Goal: Task Accomplishment & Management: Manage account settings

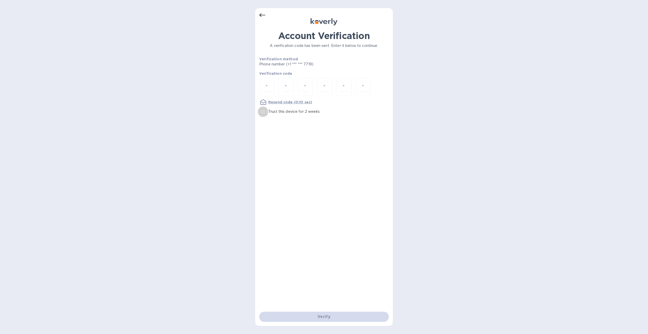
click at [264, 110] on input "Trust this device for 2 weeks" at bounding box center [263, 111] width 11 height 11
checkbox input "true"
click at [267, 88] on input "number" at bounding box center [267, 86] width 7 height 9
type input "9"
type input "0"
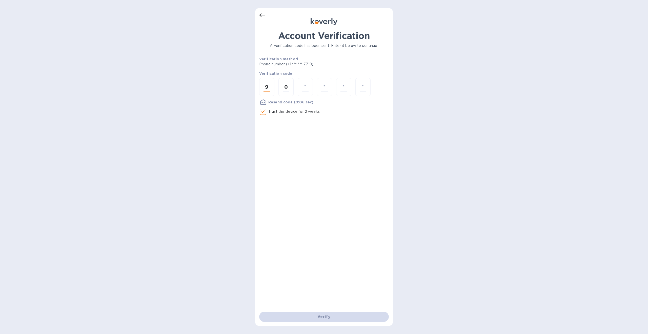
type input "1"
type input "5"
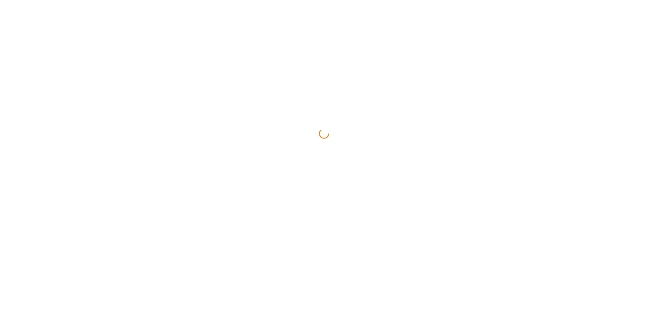
click at [329, 0] on html at bounding box center [324, 0] width 648 height 0
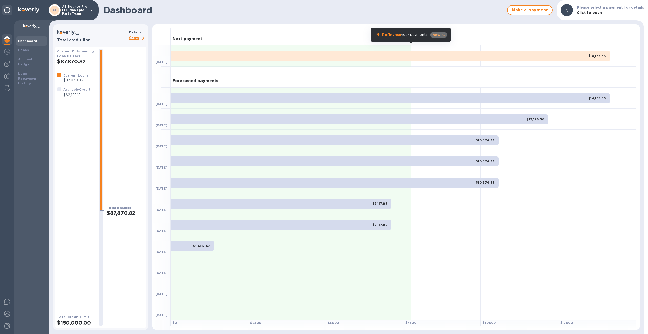
click at [442, 36] on icon "button" at bounding box center [444, 35] width 6 height 6
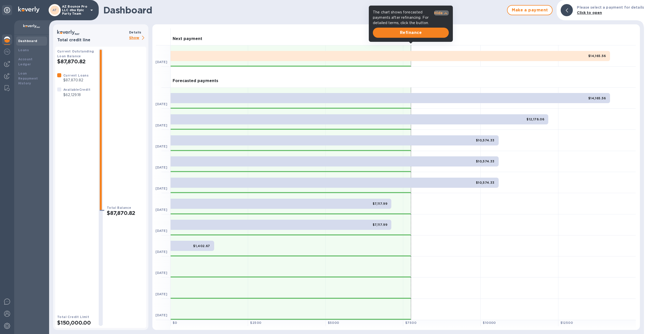
click at [442, 12] on p "Hide" at bounding box center [438, 12] width 9 height 5
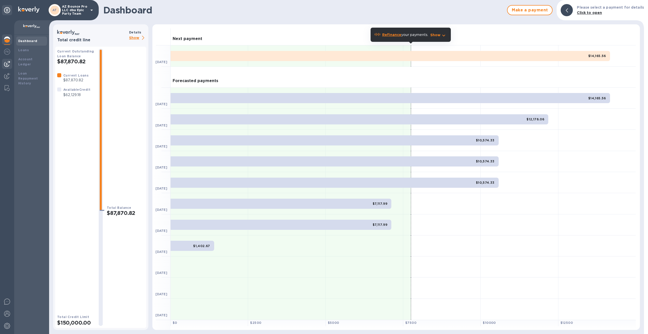
click at [9, 63] on img at bounding box center [7, 64] width 6 height 6
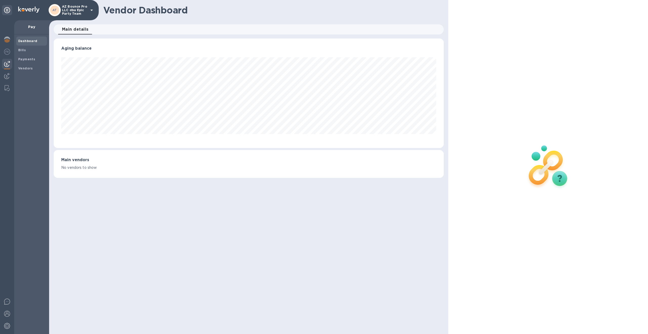
scroll to position [109, 390]
click at [30, 51] on span "Bills" at bounding box center [31, 50] width 27 height 5
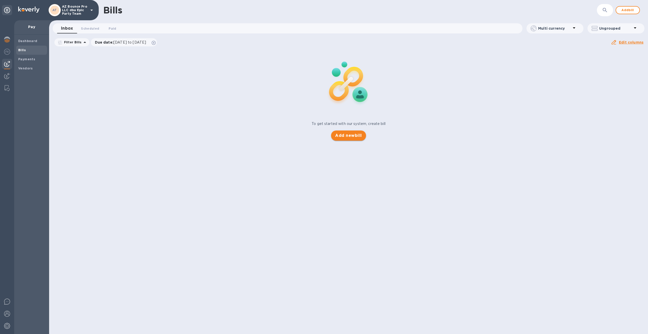
click at [344, 138] on span "Add new bill" at bounding box center [348, 135] width 27 height 6
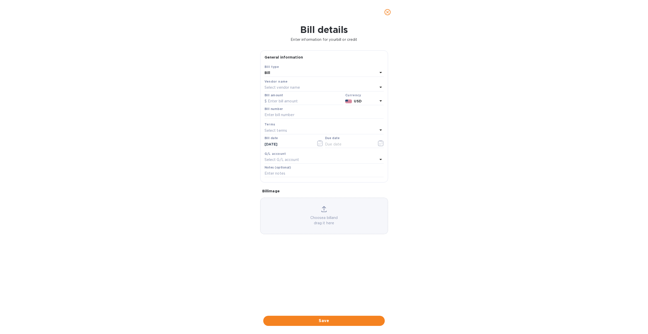
click at [293, 86] on p "Select vendor name" at bounding box center [282, 87] width 35 height 5
click at [302, 117] on p "Brandon Williams" at bounding box center [322, 116] width 107 height 5
click at [286, 101] on input "text" at bounding box center [304, 102] width 79 height 8
type input "7,500"
click at [294, 114] on input "text" at bounding box center [324, 115] width 119 height 8
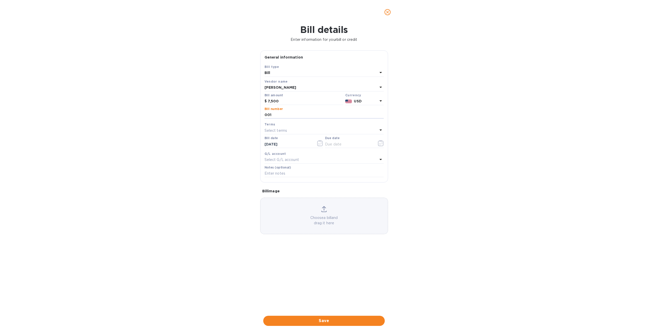
type input "001"
click at [297, 130] on div "Select terms" at bounding box center [321, 130] width 113 height 7
click at [290, 157] on p "NET 30" at bounding box center [322, 159] width 107 height 5
type input "10/11/2025"
click at [332, 320] on span "Save" at bounding box center [323, 321] width 113 height 6
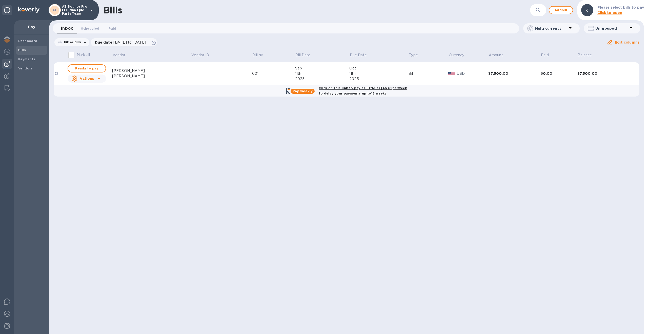
click at [369, 72] on div "11th" at bounding box center [379, 73] width 59 height 5
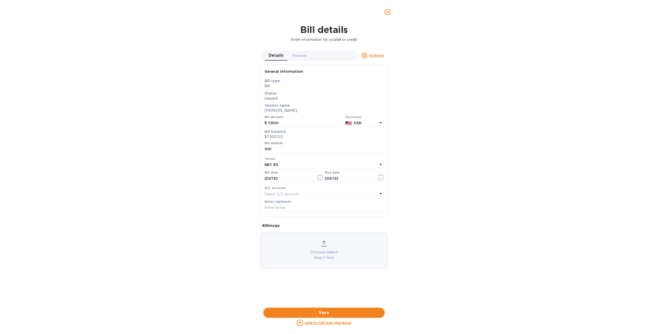
click at [332, 323] on u "Add to bill pay checkout" at bounding box center [328, 323] width 47 height 4
checkbox input "true"
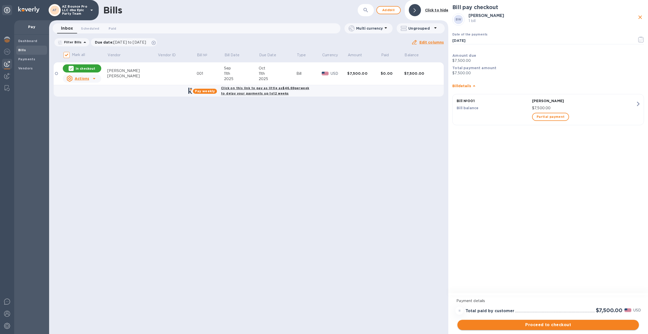
click at [556, 327] on span "Proceed to checkout" at bounding box center [549, 325] width 174 height 6
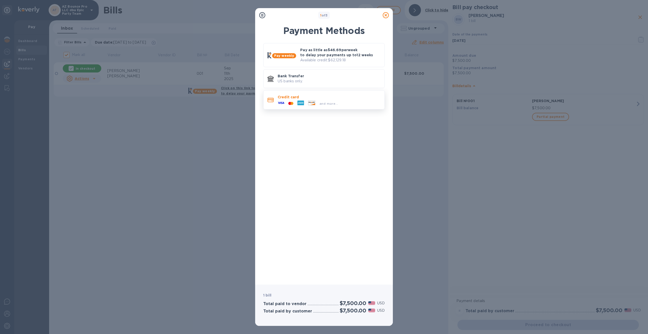
click at [355, 105] on div "and more..." at bounding box center [329, 103] width 103 height 6
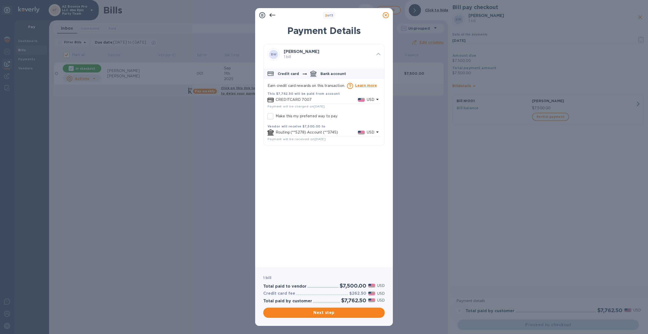
click at [387, 16] on icon at bounding box center [386, 15] width 6 height 6
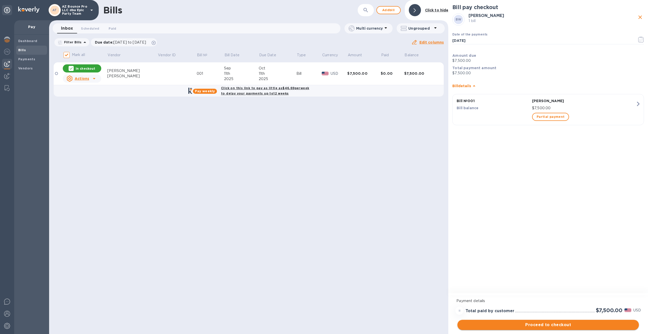
click at [558, 325] on span "Proceed to checkout" at bounding box center [549, 325] width 174 height 6
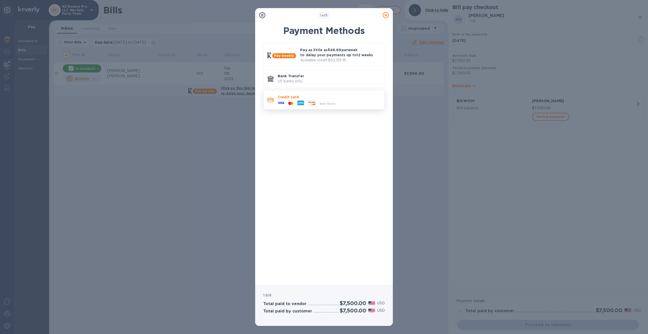
click at [324, 103] on span "and more..." at bounding box center [329, 104] width 18 height 4
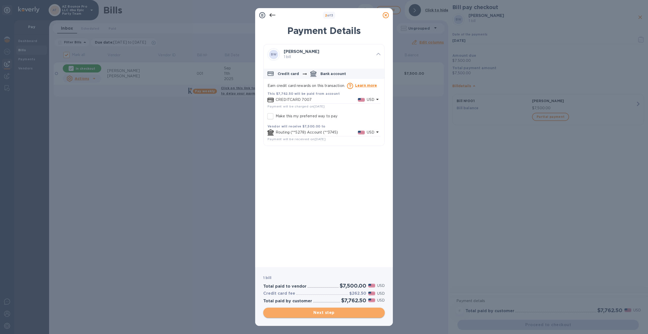
click at [337, 314] on span "Next step" at bounding box center [323, 313] width 113 height 6
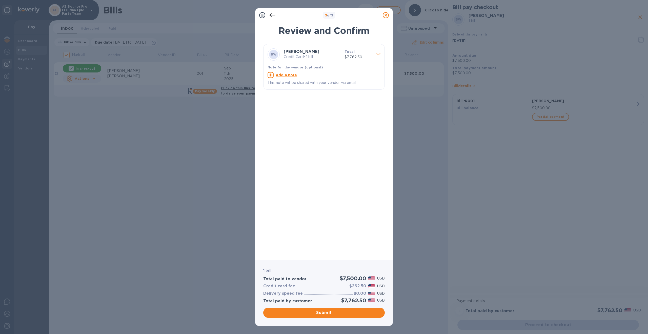
click at [290, 75] on u "Add a note" at bounding box center [287, 75] width 22 height 4
click at [293, 76] on textarea at bounding box center [320, 75] width 105 height 4
type textarea "For 5 fire tables, 3 Ultrafire"
click at [360, 313] on span "Submit" at bounding box center [323, 313] width 113 height 6
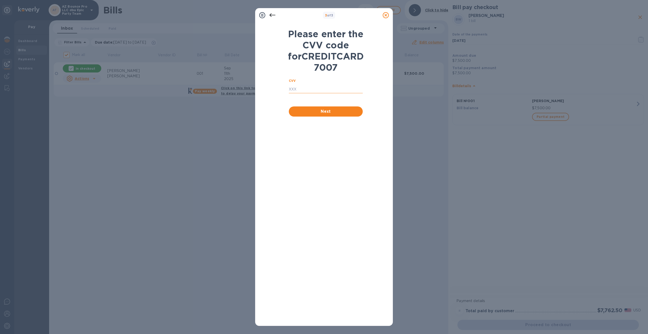
click at [316, 93] on input "text" at bounding box center [326, 90] width 74 height 8
type input "7333"
click at [320, 114] on span "Next" at bounding box center [326, 111] width 66 height 6
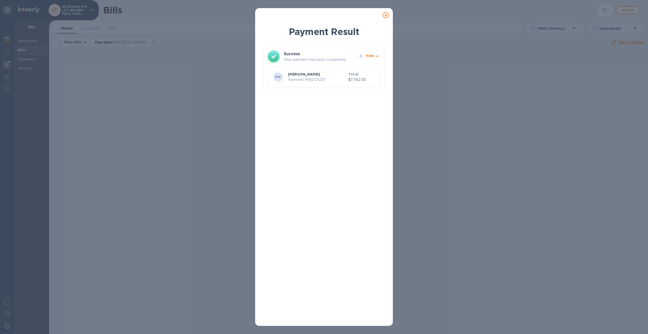
click at [387, 14] on icon at bounding box center [386, 15] width 6 height 6
